Goal: Task Accomplishment & Management: Manage account settings

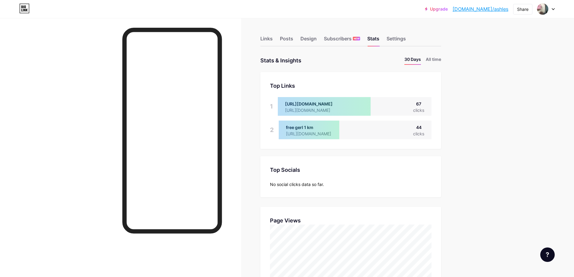
scroll to position [277, 574]
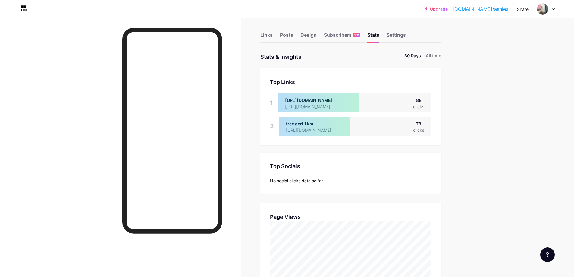
scroll to position [0, 0]
